Goal: Find specific page/section: Find specific page/section

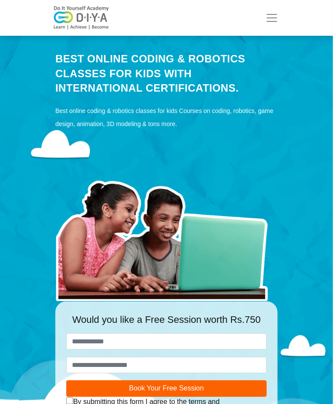
click at [271, 26] on button "Toggle navigation" at bounding box center [272, 17] width 24 height 17
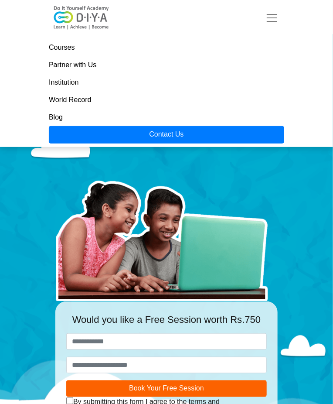
click at [76, 83] on link "Institution" at bounding box center [167, 82] width 236 height 17
